Goal: Information Seeking & Learning: Learn about a topic

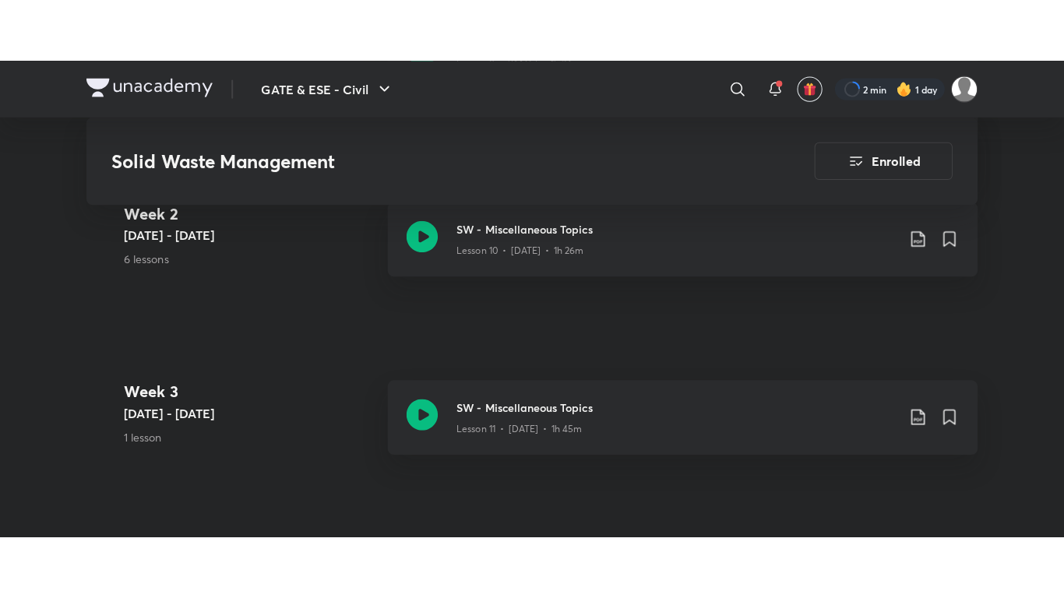
scroll to position [1831, 0]
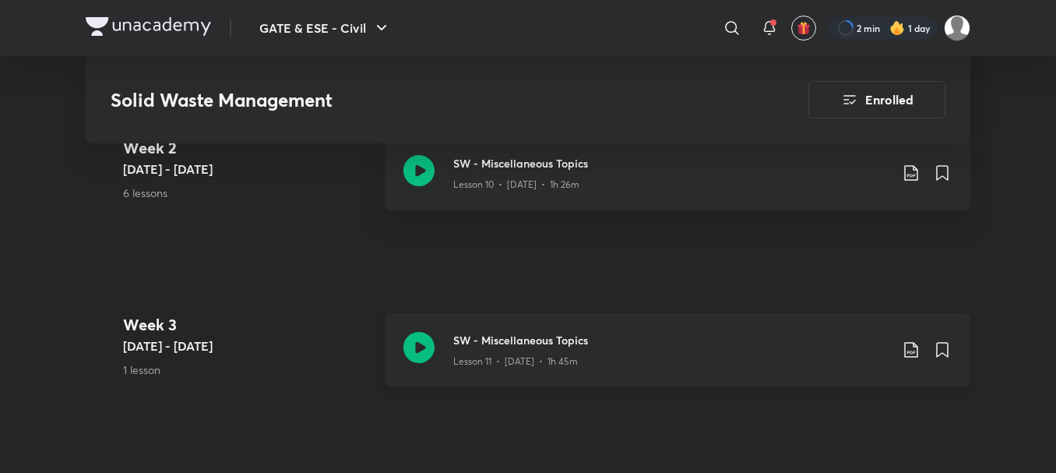
click at [419, 347] on icon at bounding box center [419, 347] width 31 height 31
